Goal: Navigation & Orientation: Find specific page/section

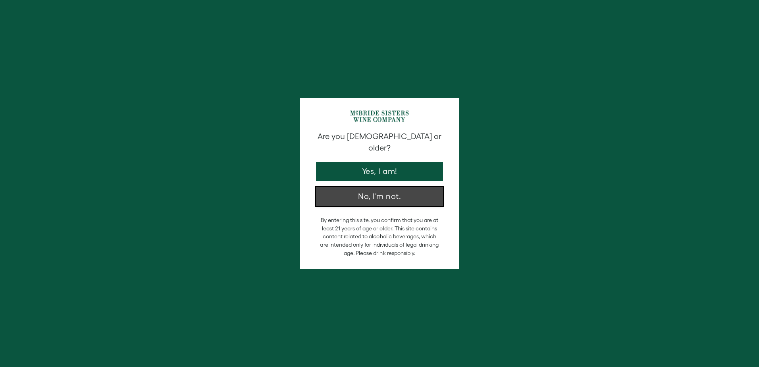
click at [389, 189] on button "No, I'm not." at bounding box center [379, 196] width 127 height 19
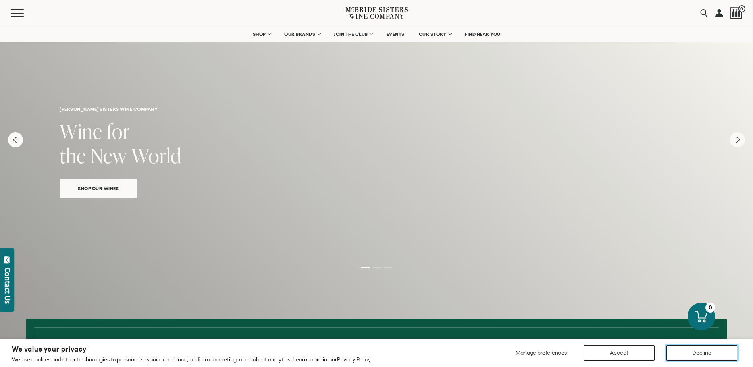
click at [693, 355] on button "Decline" at bounding box center [701, 352] width 71 height 15
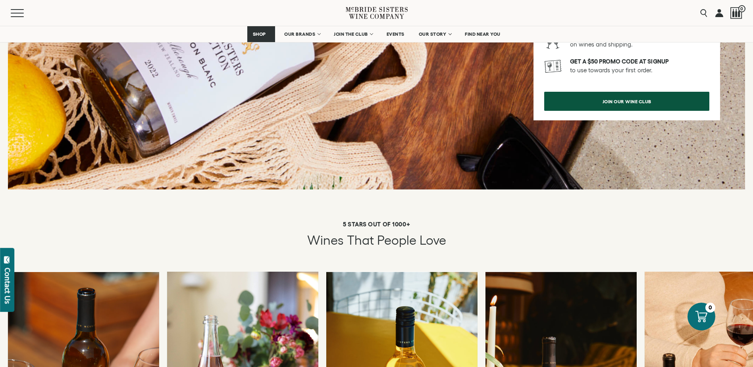
scroll to position [851, 0]
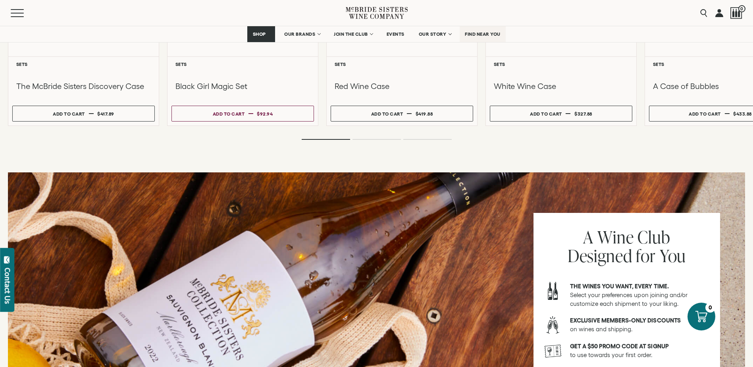
click at [481, 33] on span "FIND NEAR YOU" at bounding box center [483, 34] width 36 height 6
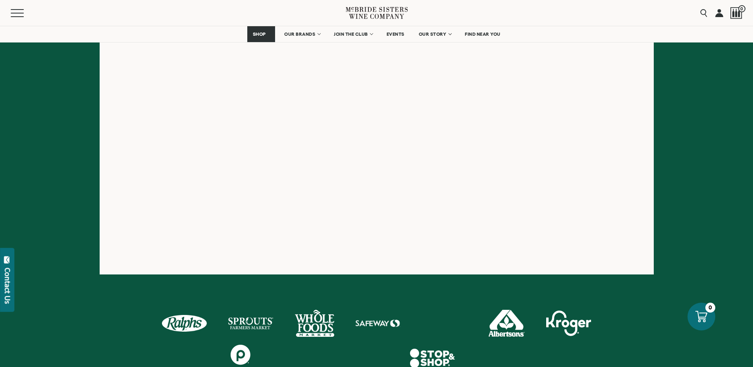
scroll to position [79, 0]
